Goal: Answer question/provide support

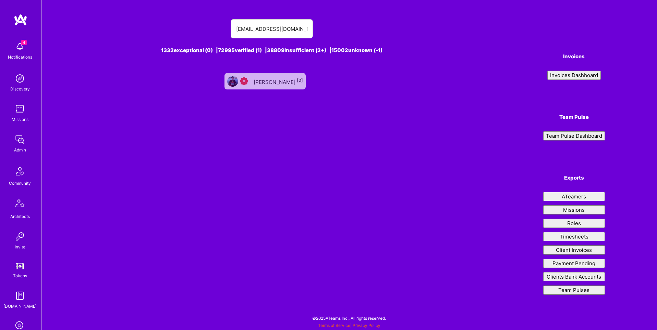
type input "mihai.chiorean89@gmail.com"
click at [277, 80] on div "Chiorean Mihai [2]" at bounding box center [278, 81] width 49 height 9
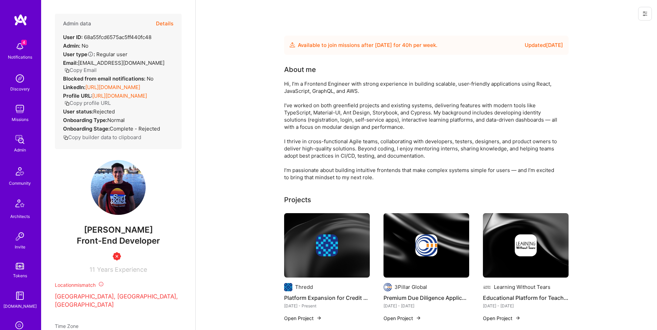
click at [162, 22] on button "Details" at bounding box center [164, 24] width 17 height 20
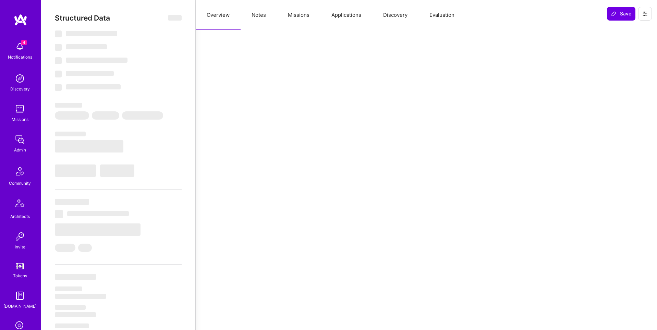
select select "Future Date"
select select "Insufficient"
select select "RO"
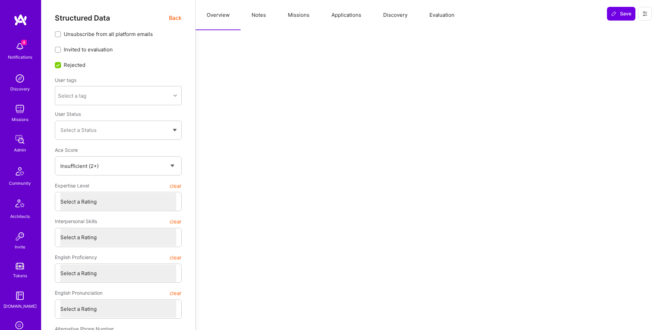
click at [258, 10] on button "Notes" at bounding box center [259, 15] width 36 height 30
type textarea "x"
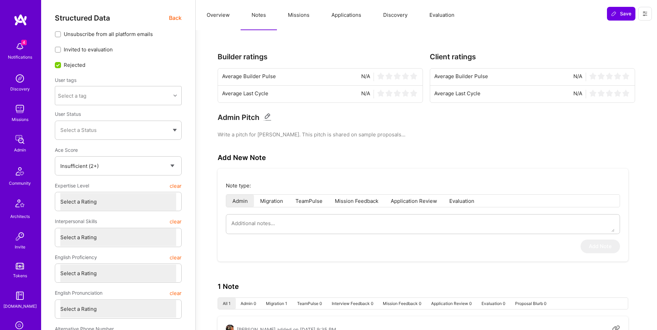
scroll to position [108, 0]
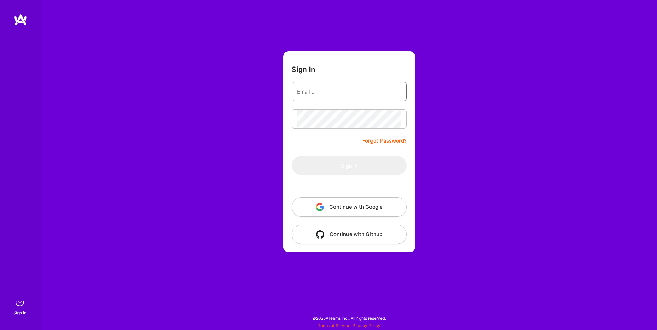
type input "[EMAIL_ADDRESS][DOMAIN_NAME]"
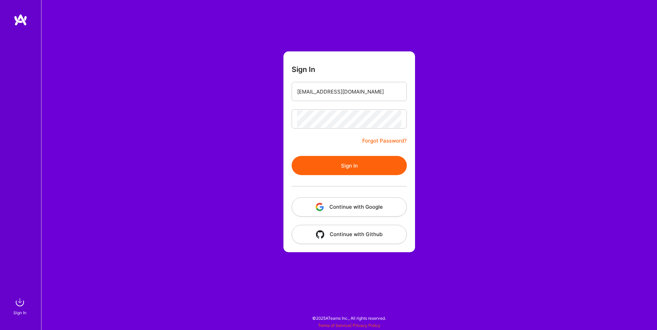
click at [346, 203] on button "Continue with Google" at bounding box center [349, 206] width 115 height 19
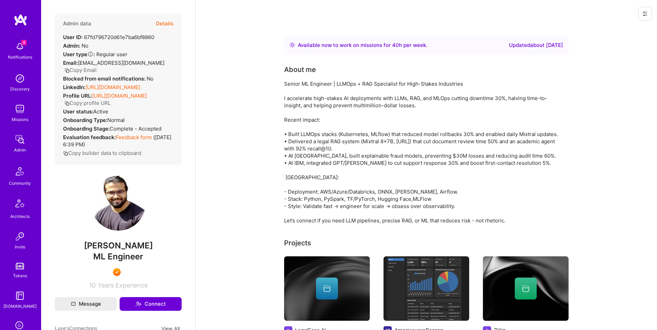
click at [164, 23] on button "Details" at bounding box center [164, 24] width 17 height 20
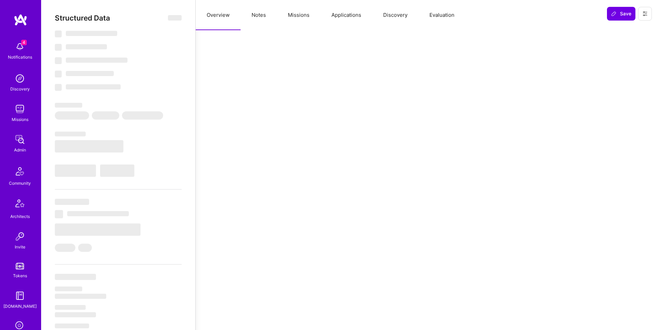
click at [349, 19] on button "Applications" at bounding box center [346, 15] width 52 height 30
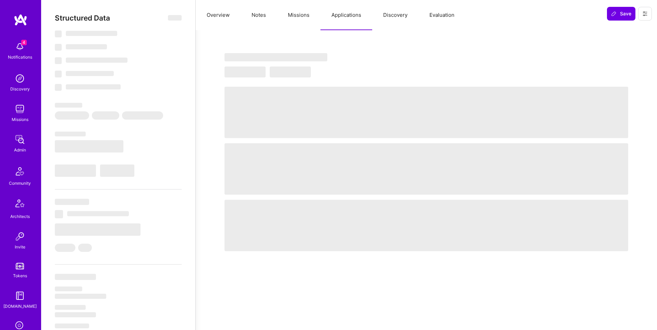
select select "Right Now"
select select "7"
select select "6"
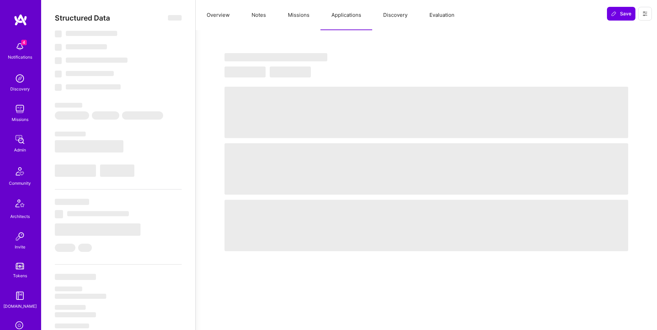
select select "IN"
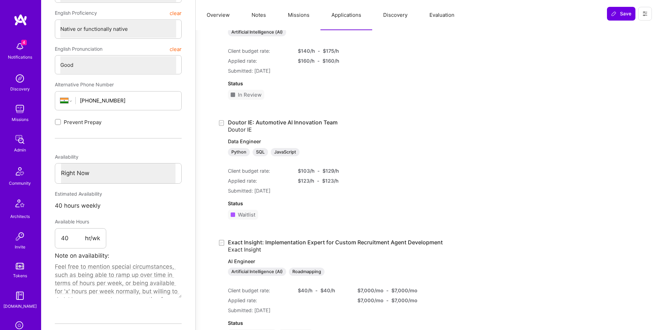
scroll to position [221, 0]
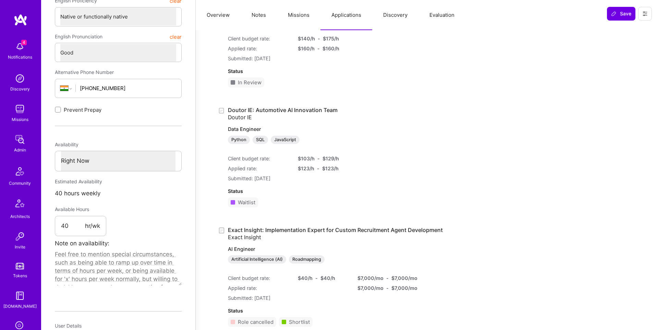
click at [349, 210] on div "Status Waitlist" at bounding box center [318, 197] width 181 height 31
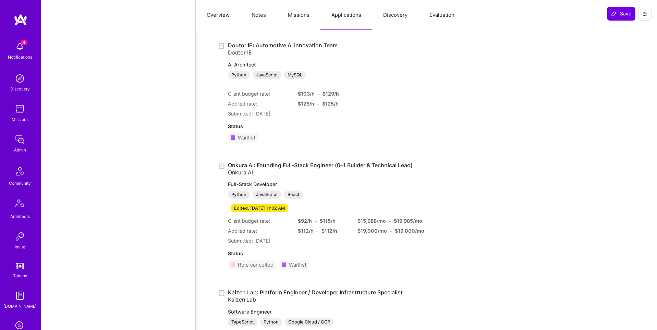
scroll to position [108, 0]
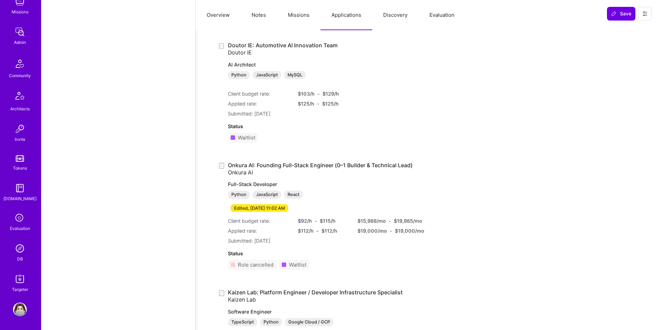
click at [21, 247] on img at bounding box center [20, 249] width 14 height 14
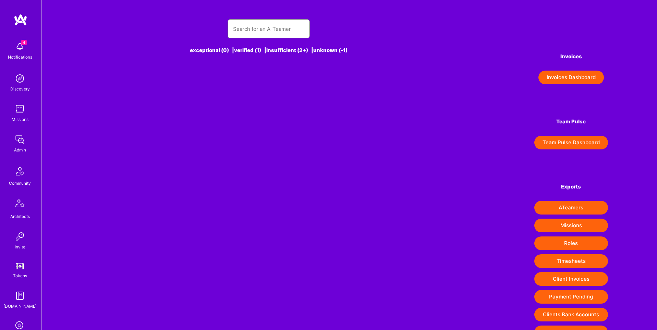
click at [283, 27] on input "text" at bounding box center [268, 28] width 71 height 17
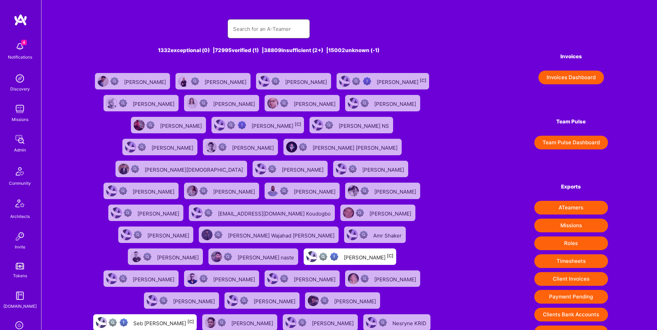
paste input "danielkinjerski@gmail.com"
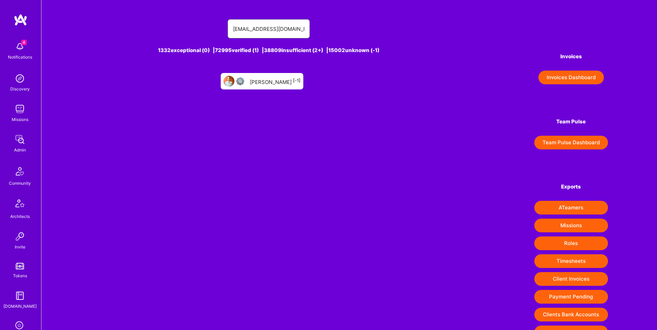
type input "danielkinjerski@gmail.com"
click at [283, 81] on div "daniel Kinjerski [-1]" at bounding box center [275, 81] width 51 height 9
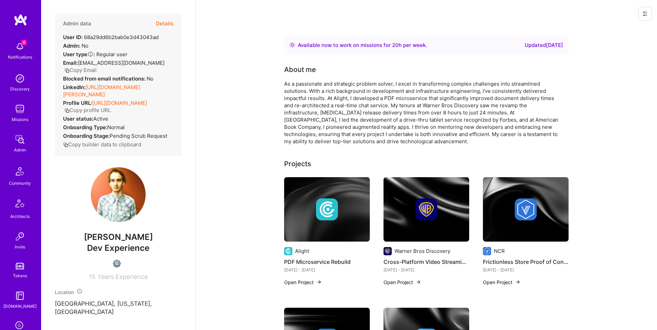
click at [644, 14] on icon at bounding box center [645, 13] width 4 height 1
click at [623, 35] on button "Login as daniel" at bounding box center [616, 29] width 72 height 17
